Goal: Information Seeking & Learning: Compare options

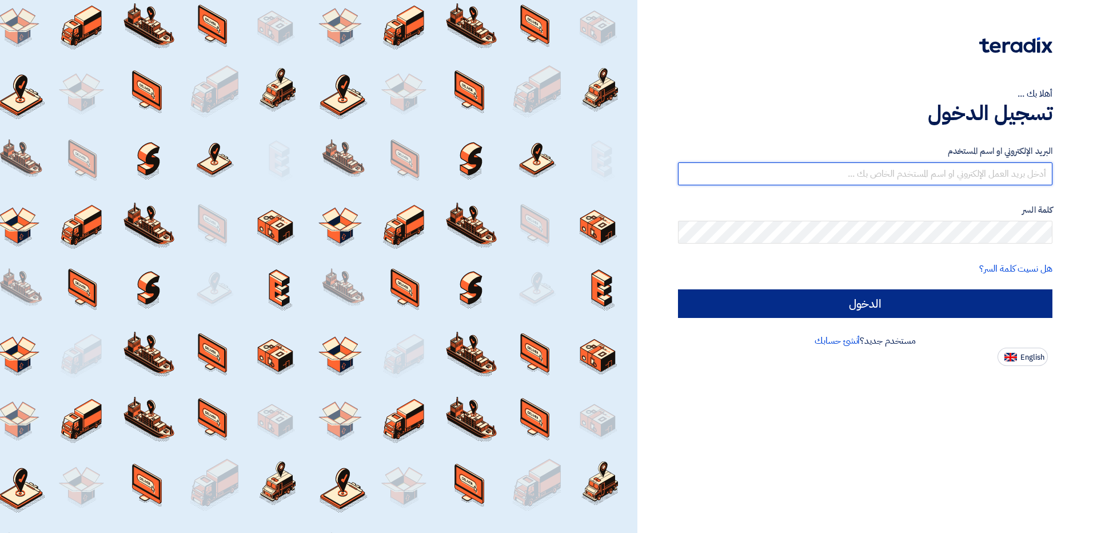
type input "[EMAIL_ADDRESS][DOMAIN_NAME]"
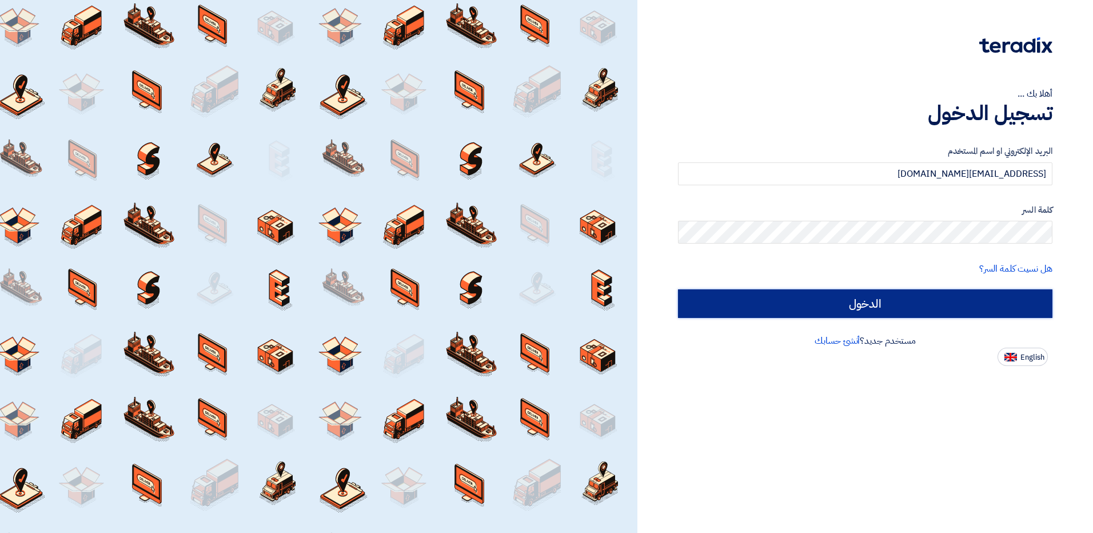
click at [861, 304] on input "الدخول" at bounding box center [865, 303] width 375 height 29
type input "Sign in"
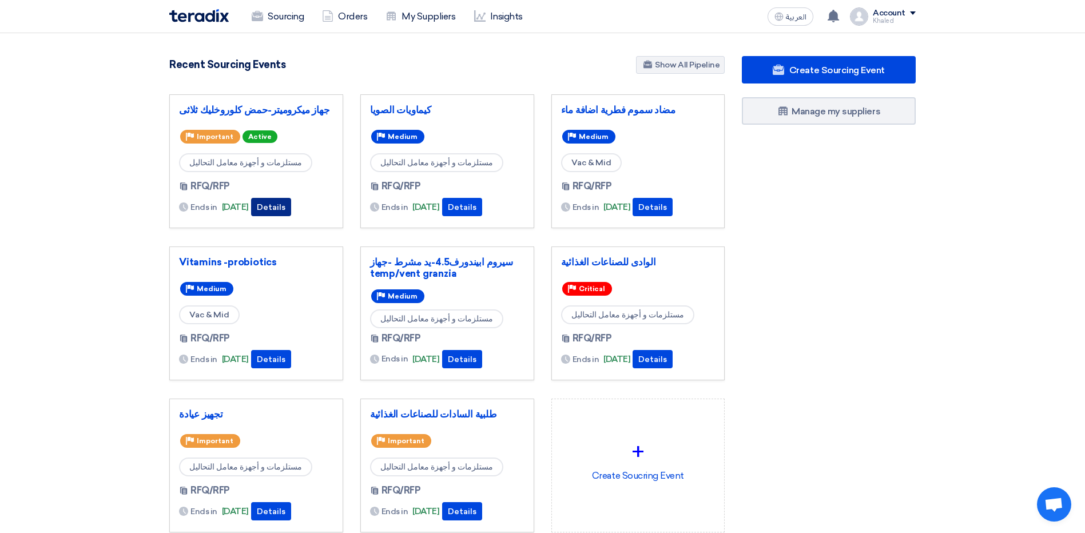
click at [288, 207] on button "Details" at bounding box center [271, 207] width 40 height 18
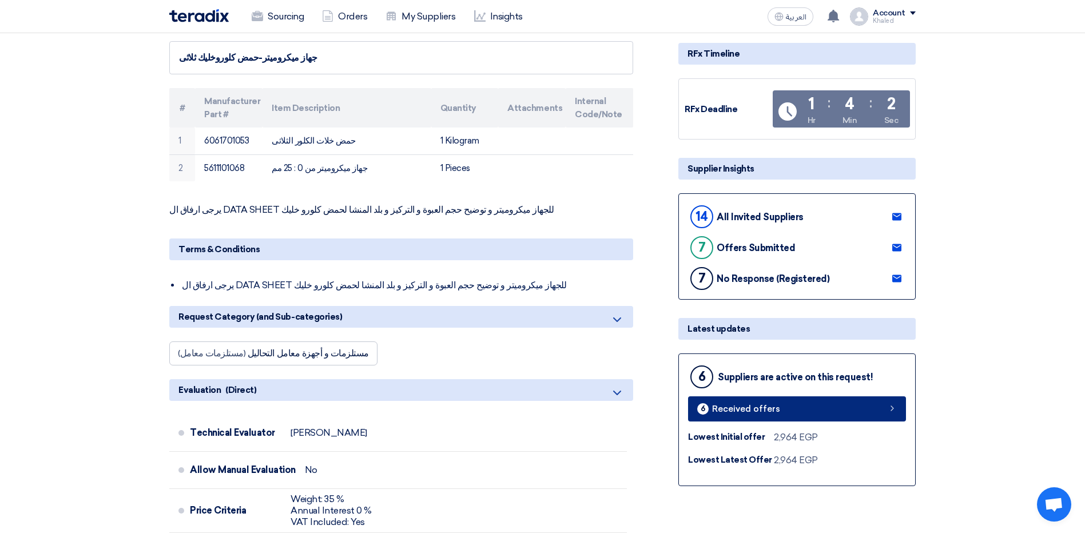
click at [881, 410] on link "6 Received offers" at bounding box center [797, 408] width 218 height 25
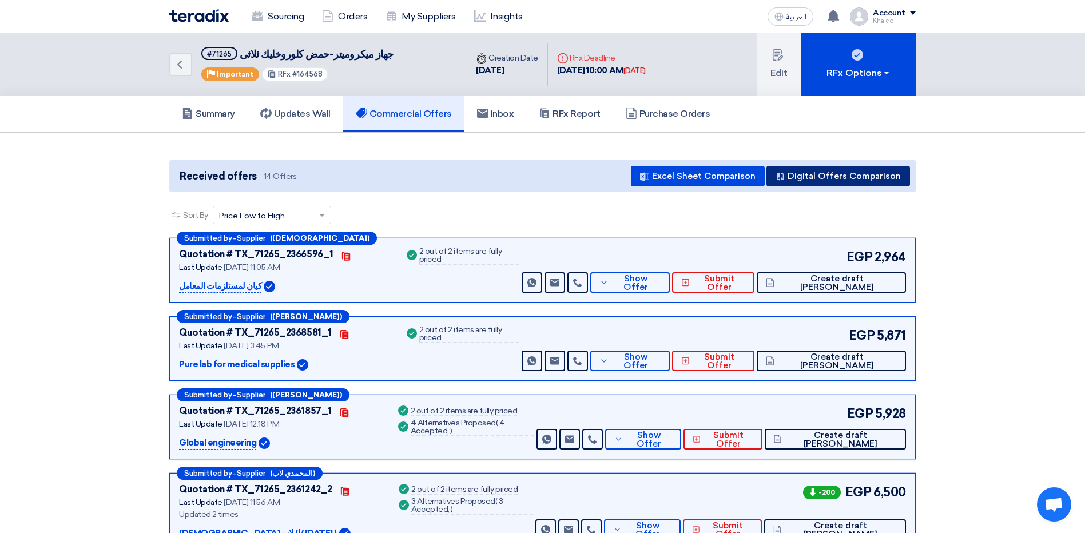
click at [851, 172] on button "Digital Offers Comparison" at bounding box center [838, 176] width 144 height 21
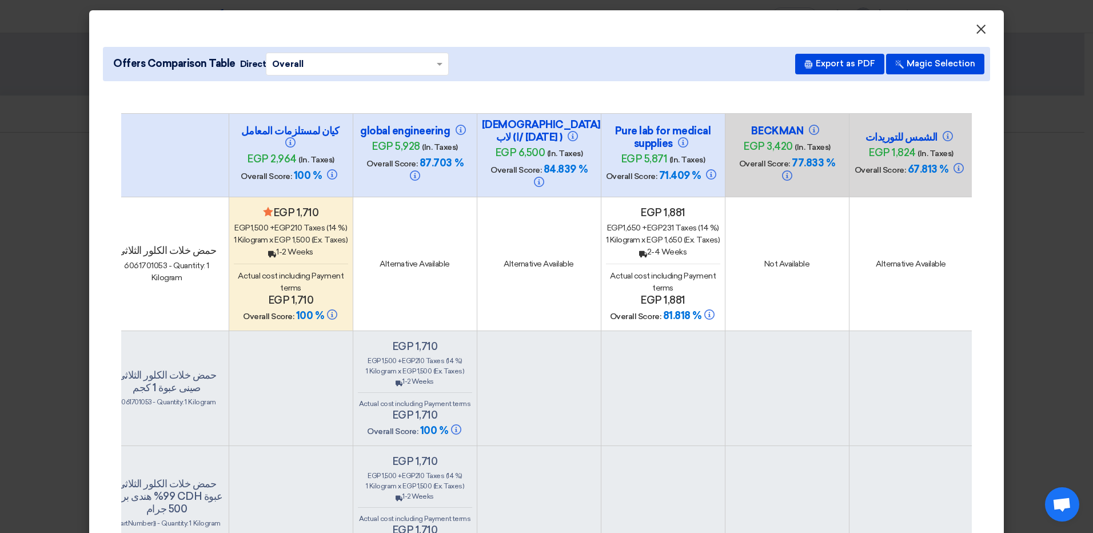
click at [977, 30] on span "×" at bounding box center [981, 32] width 11 height 23
